Goal: Information Seeking & Learning: Find contact information

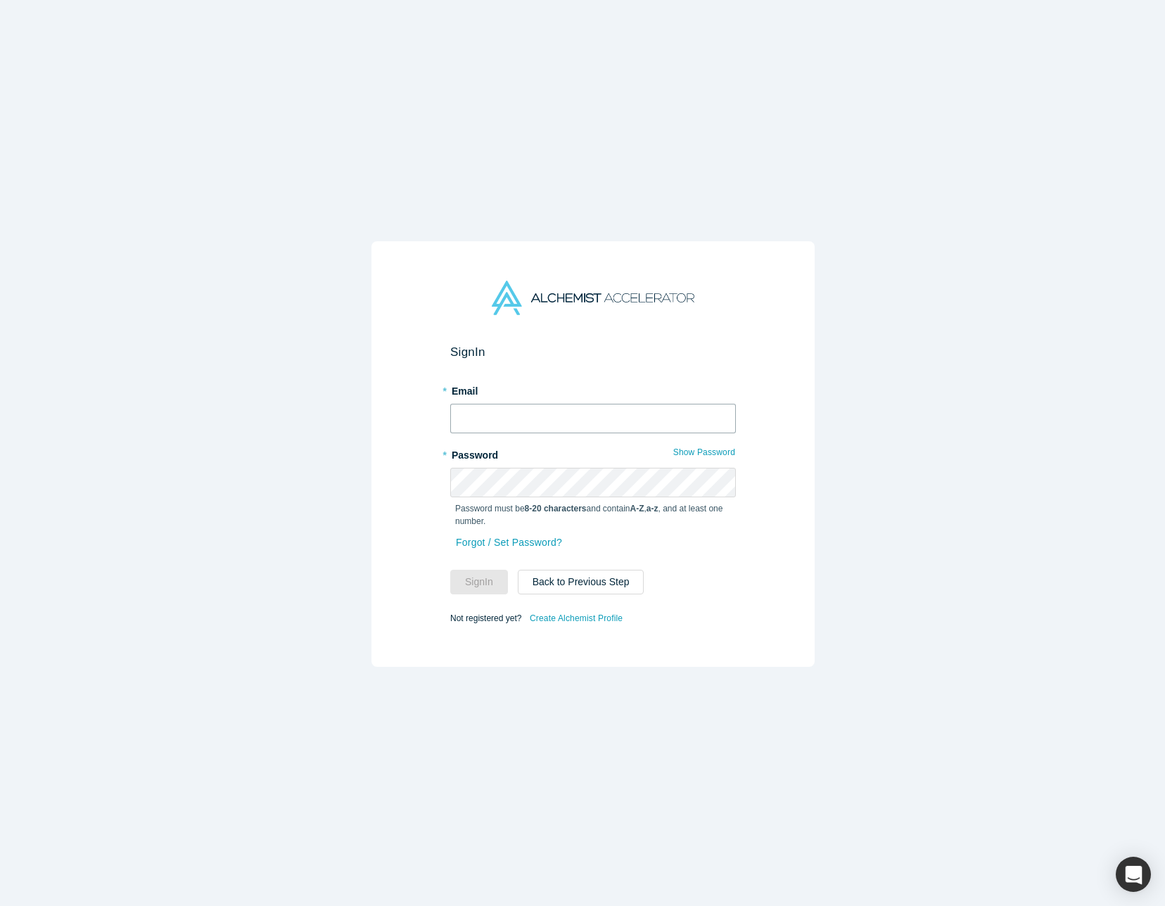
click at [506, 404] on input "text" at bounding box center [593, 419] width 286 height 30
type input "[PERSON_NAME][EMAIL_ADDRESS][DOMAIN_NAME]"
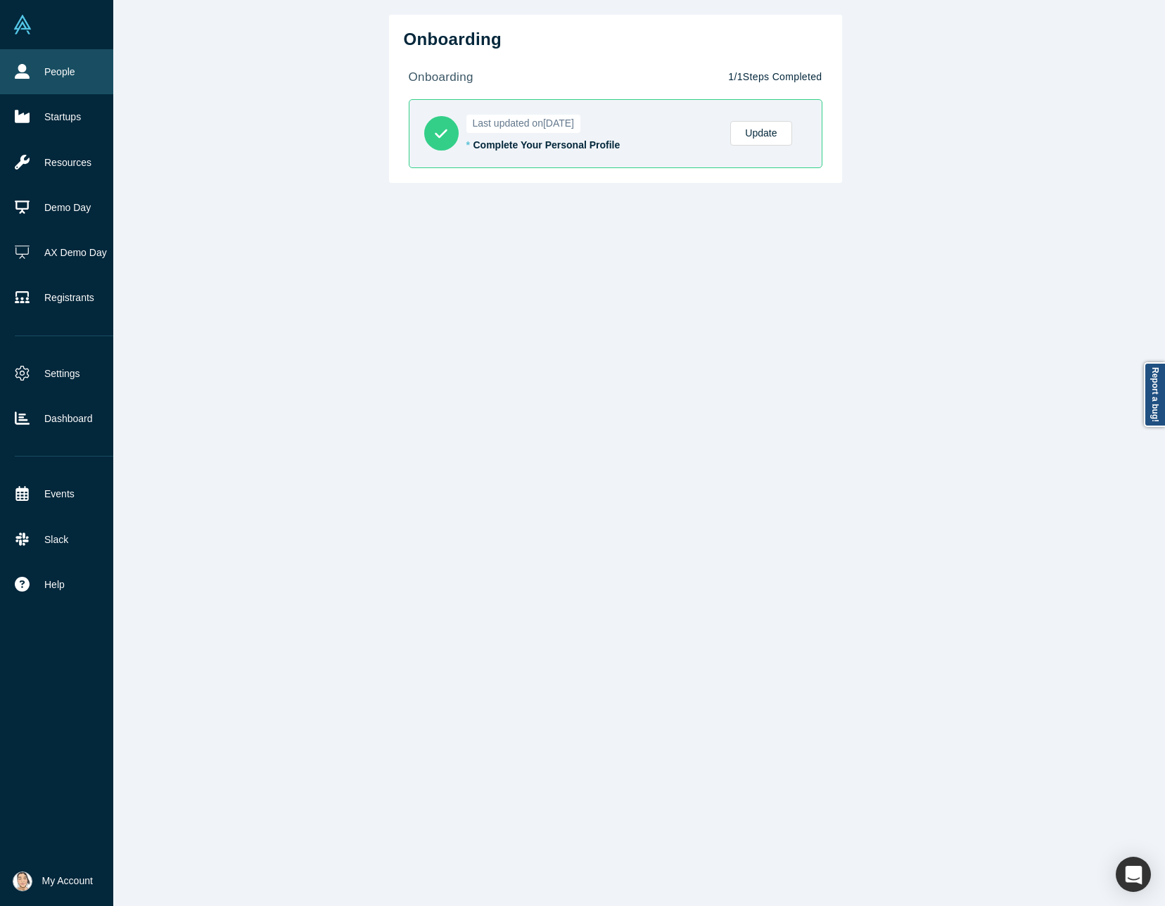
click at [19, 61] on link "People" at bounding box center [67, 71] width 134 height 45
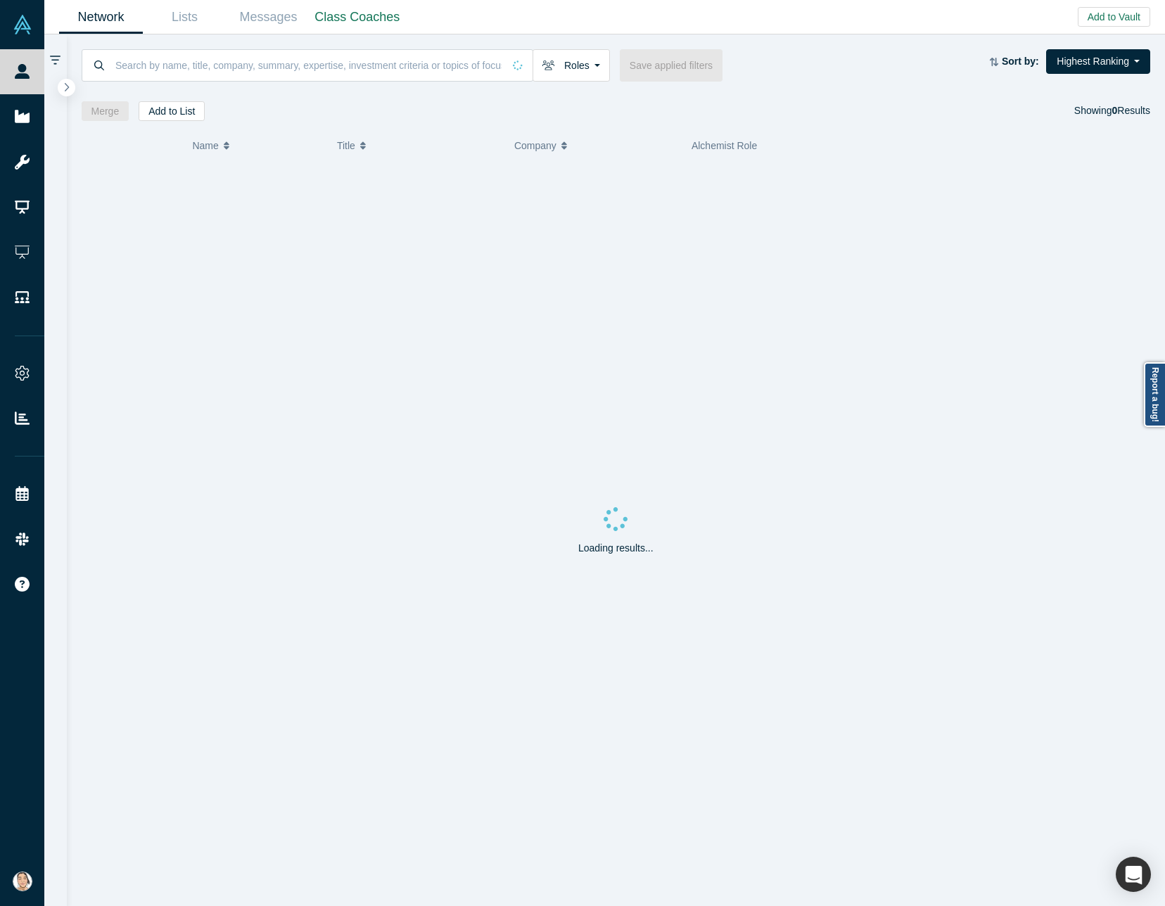
click at [395, 83] on div at bounding box center [616, 87] width 1069 height 10
click at [387, 75] on input at bounding box center [308, 65] width 389 height 33
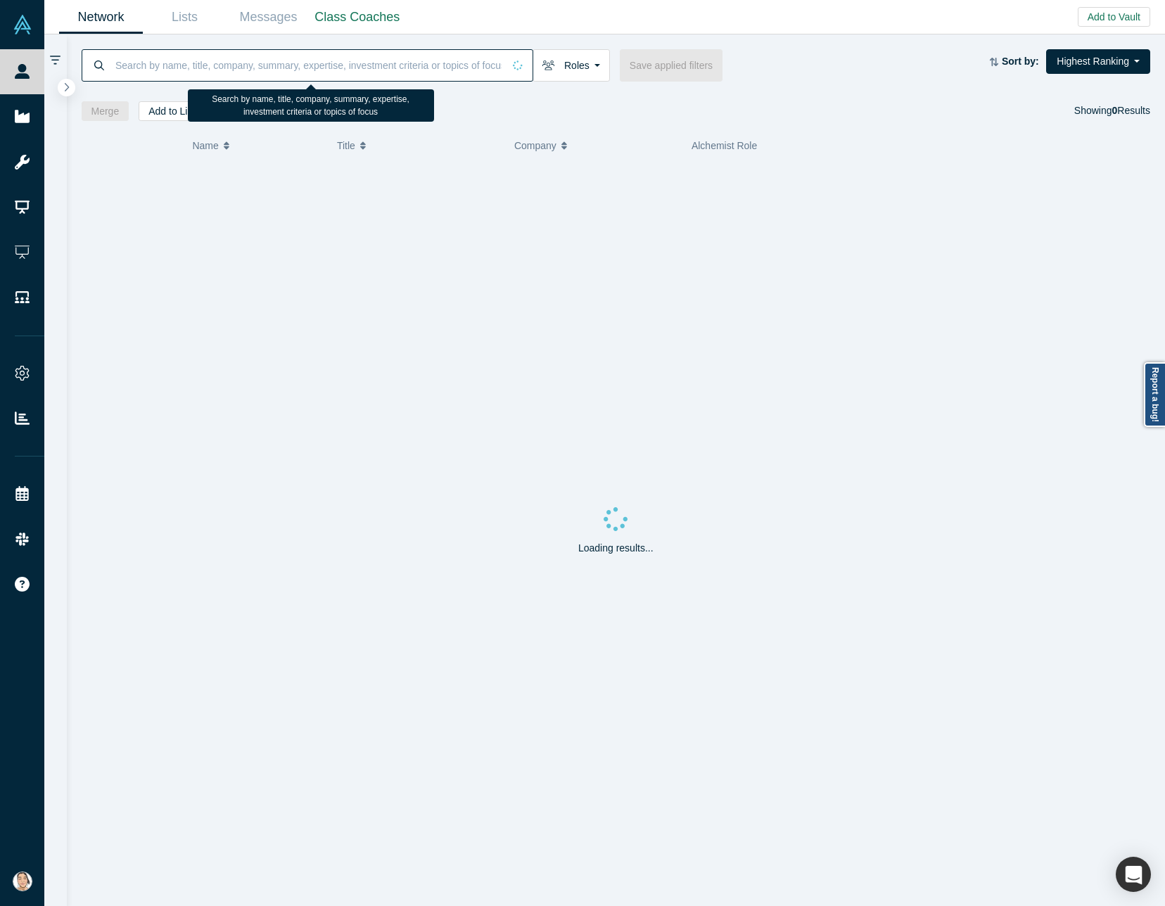
paste input "[URL][DOMAIN_NAME]"
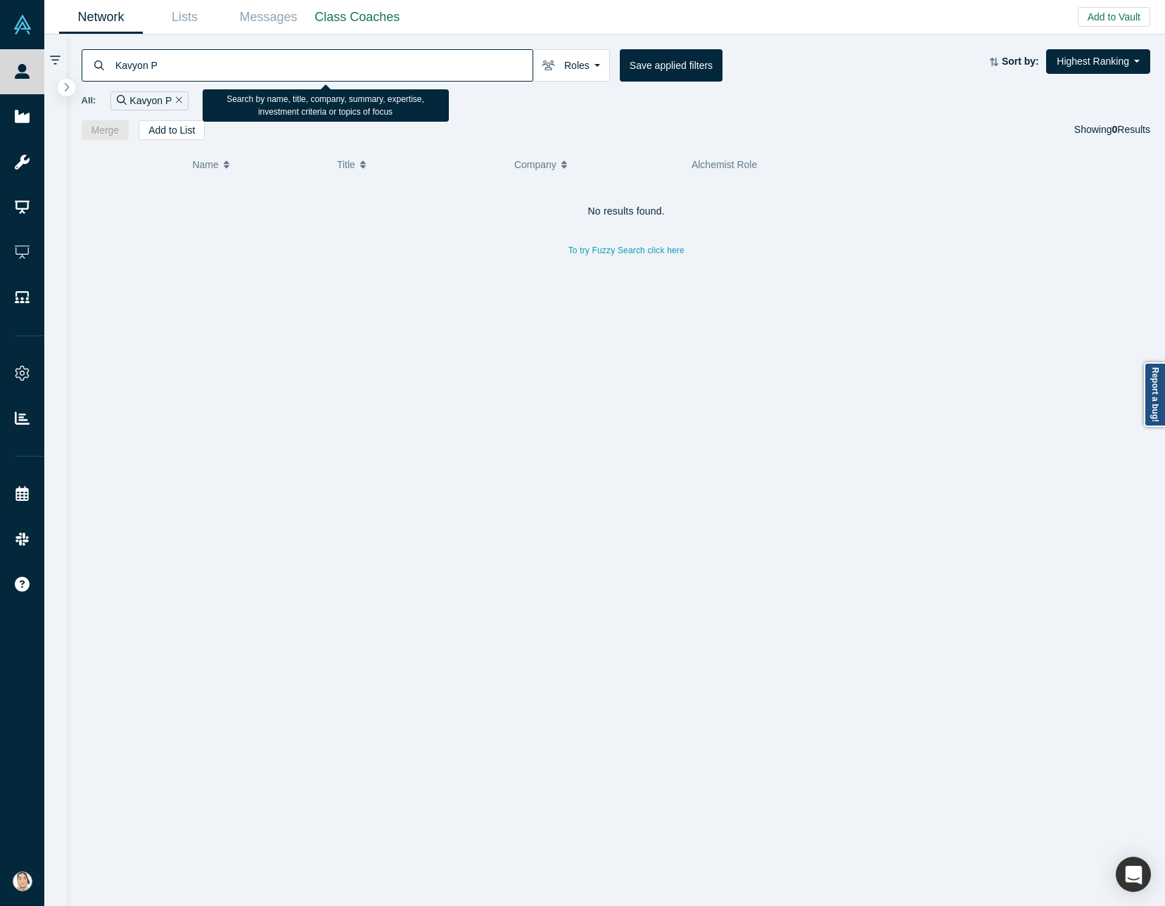
click at [229, 63] on input "Kavyon P" at bounding box center [323, 65] width 419 height 33
paste input "[PERSON_NAME]"
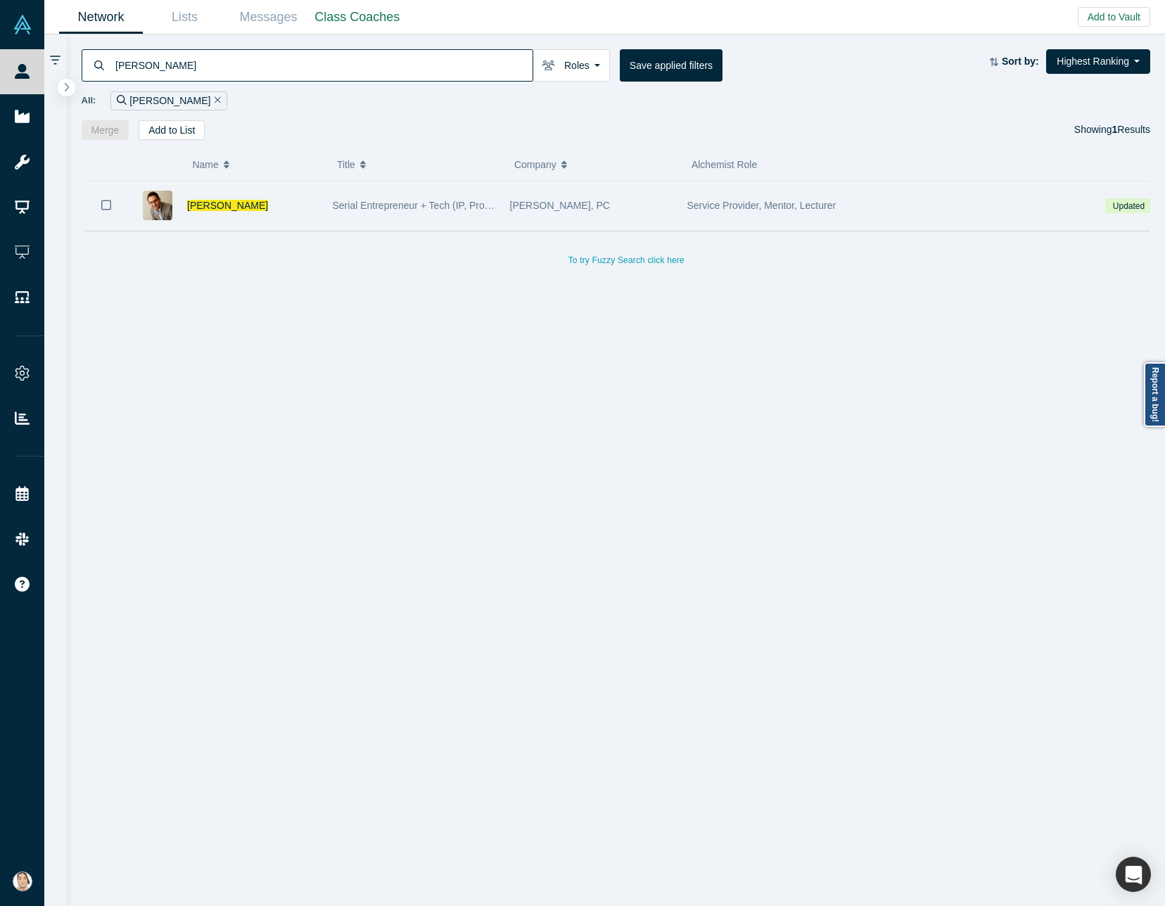
type input "[PERSON_NAME]"
click at [291, 197] on div "[PERSON_NAME]" at bounding box center [252, 206] width 131 height 49
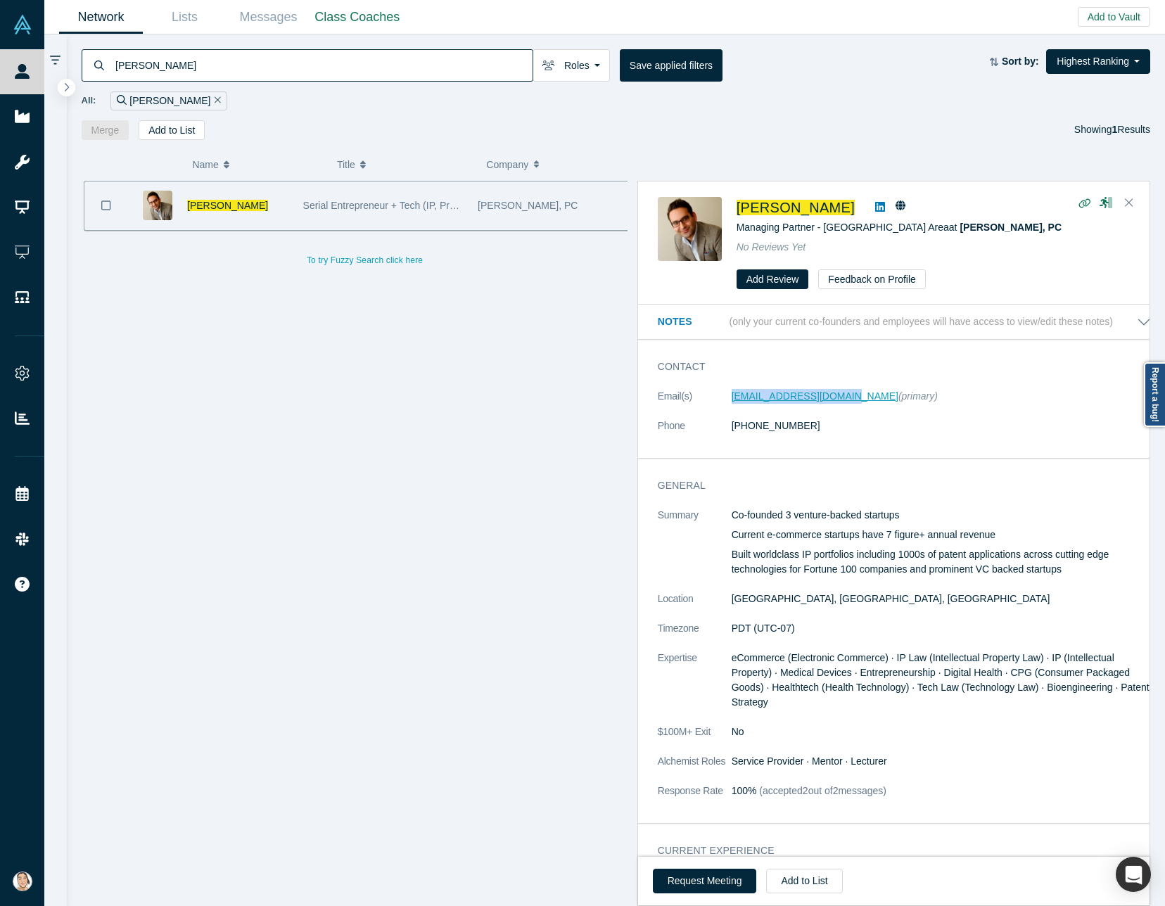
drag, startPoint x: 726, startPoint y: 394, endPoint x: 841, endPoint y: 402, distance: 115.7
click at [841, 402] on dl "Email(s) [EMAIL_ADDRESS][DOMAIN_NAME] (primary) Phone [PHONE_NUMBER]" at bounding box center [904, 418] width 493 height 59
copy dl "[EMAIL_ADDRESS][DOMAIN_NAME]"
